Goal: Navigation & Orientation: Go to known website

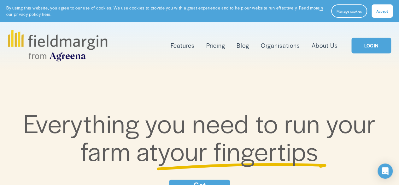
click at [72, 57] on img at bounding box center [57, 46] width 99 height 32
click at [385, 12] on span "Accept" at bounding box center [383, 11] width 12 height 5
